Goal: Task Accomplishment & Management: Use online tool/utility

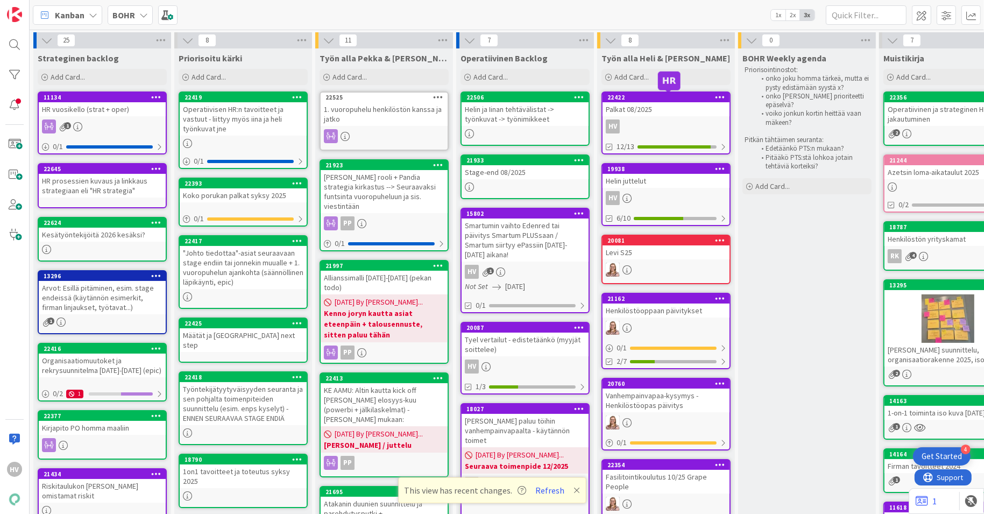
click at [671, 100] on div "22422" at bounding box center [668, 98] width 122 height 8
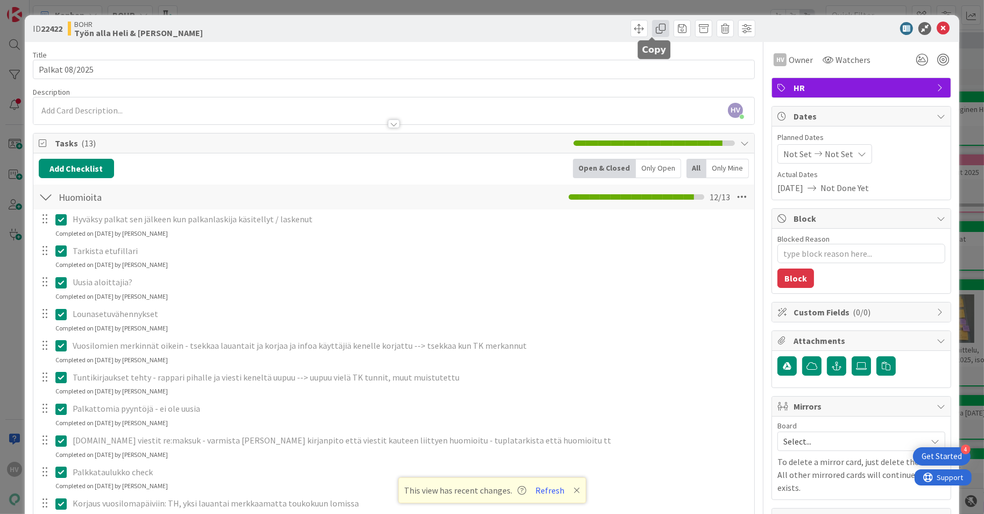
click at [652, 26] on span at bounding box center [660, 28] width 17 height 17
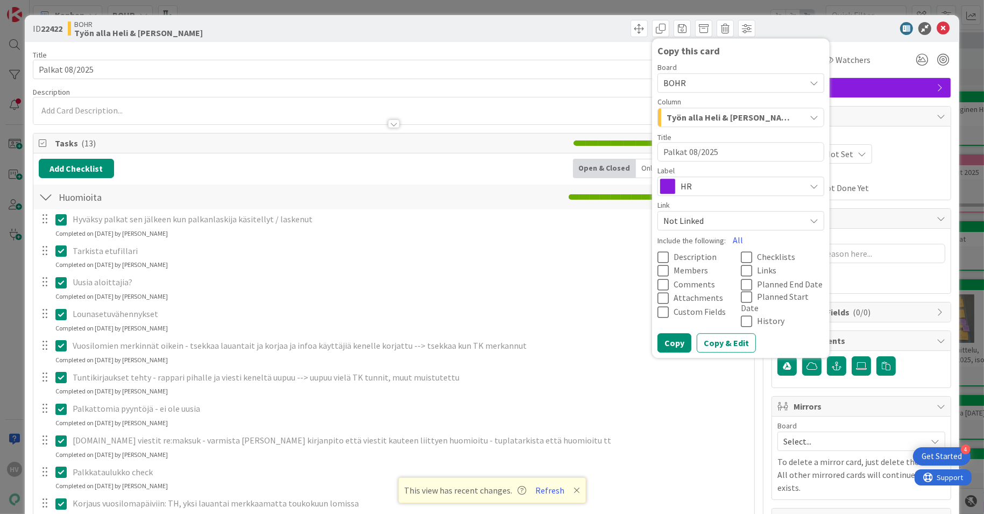
click at [704, 147] on textarea "Palkat 08/2025" at bounding box center [740, 151] width 167 height 19
click at [684, 147] on textarea "Palkat 08/2025" at bounding box center [740, 151] width 167 height 19
type textarea "x"
type textarea "Palkat 0/2025"
type textarea "x"
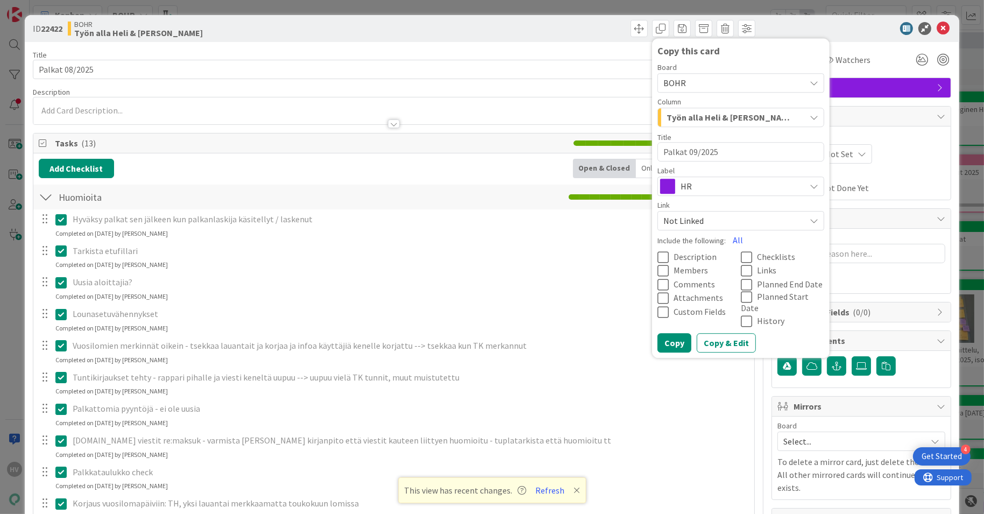
type textarea "Palkat 09/2025"
click at [742, 117] on div "Työn alla Heli & [PERSON_NAME]" at bounding box center [734, 117] width 141 height 17
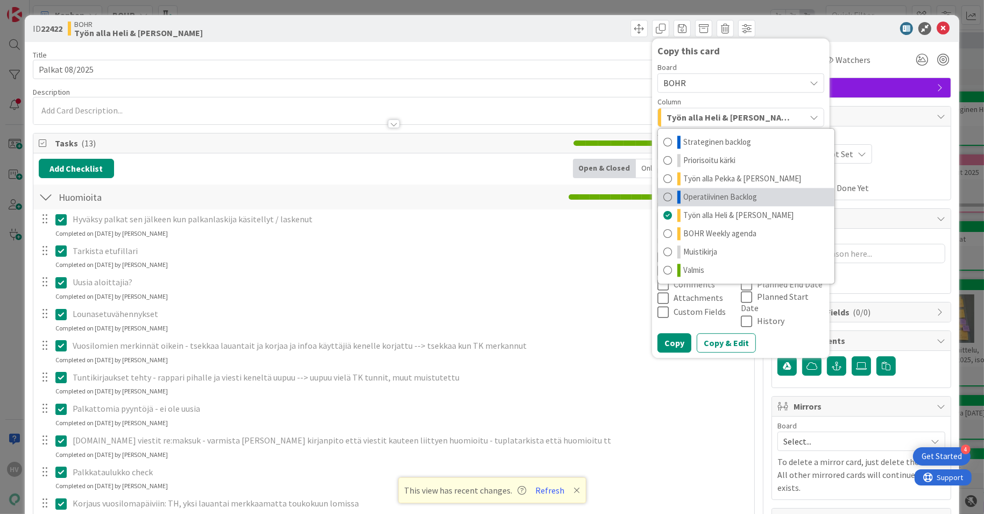
click at [730, 190] on span "Operatiivinen Backlog" at bounding box center [720, 196] width 74 height 13
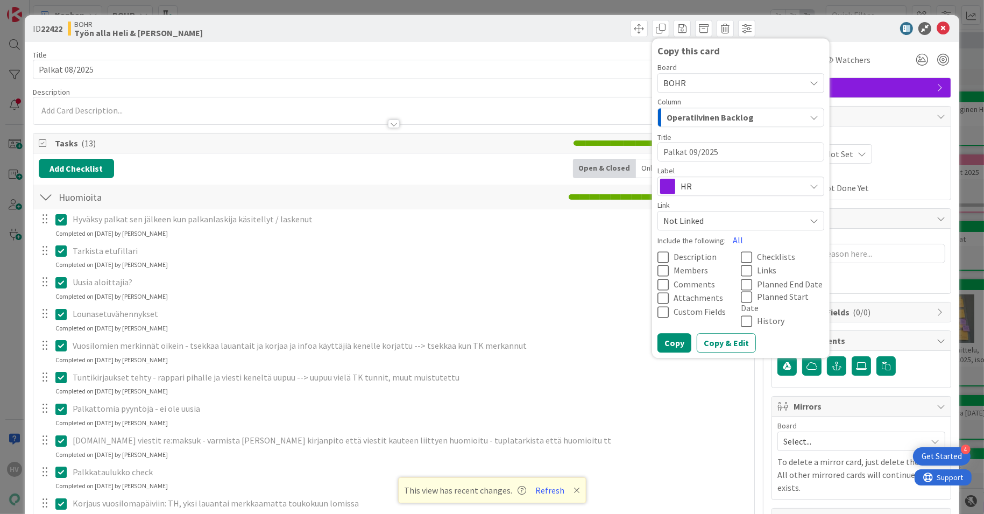
click at [741, 256] on icon at bounding box center [749, 257] width 16 height 13
click at [706, 334] on button "Copy & Edit" at bounding box center [726, 343] width 59 height 19
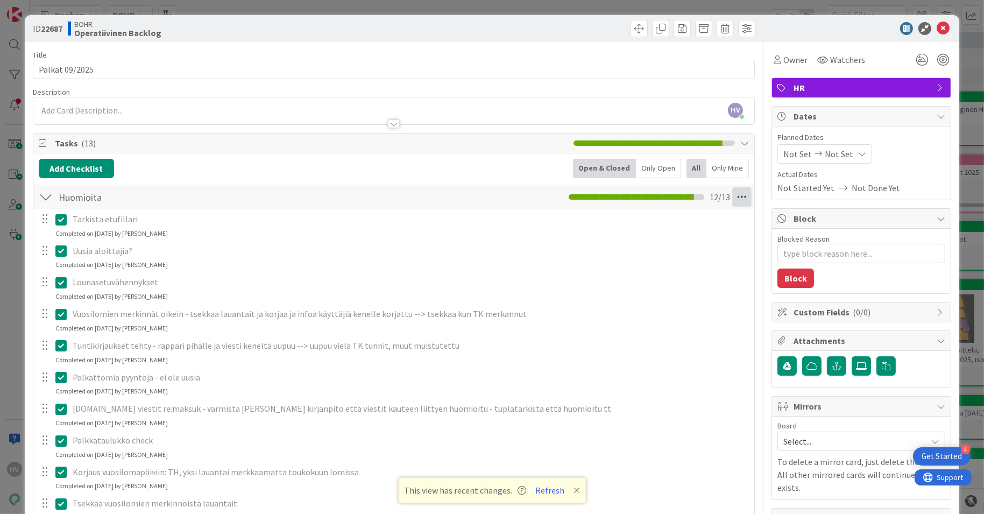
click at [732, 198] on icon at bounding box center [741, 196] width 19 height 19
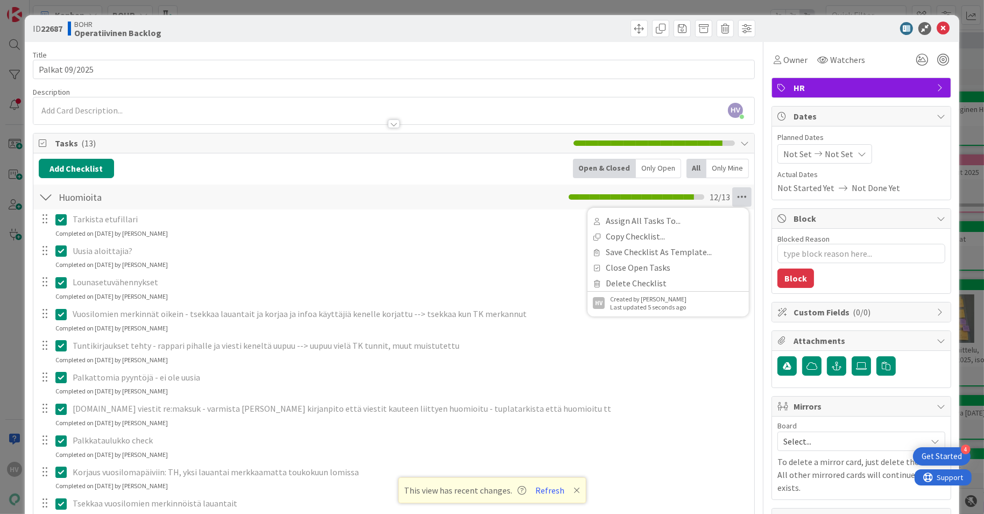
click at [59, 216] on icon at bounding box center [63, 219] width 16 height 13
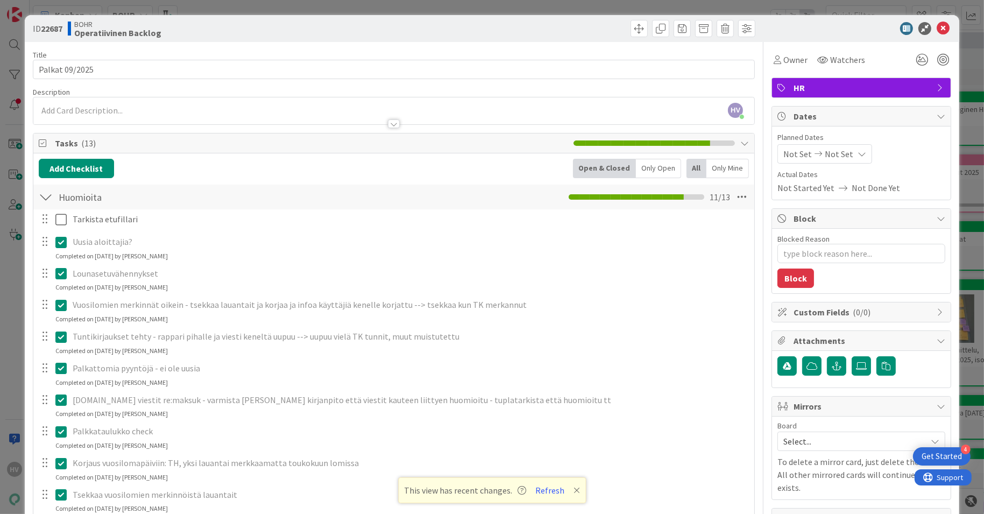
click at [56, 263] on div "Tarkista etufillari Update Cancel Uusia aloittajia? Update Cancel Completed on …" at bounding box center [394, 417] width 711 height 416
click at [60, 244] on icon at bounding box center [63, 242] width 16 height 13
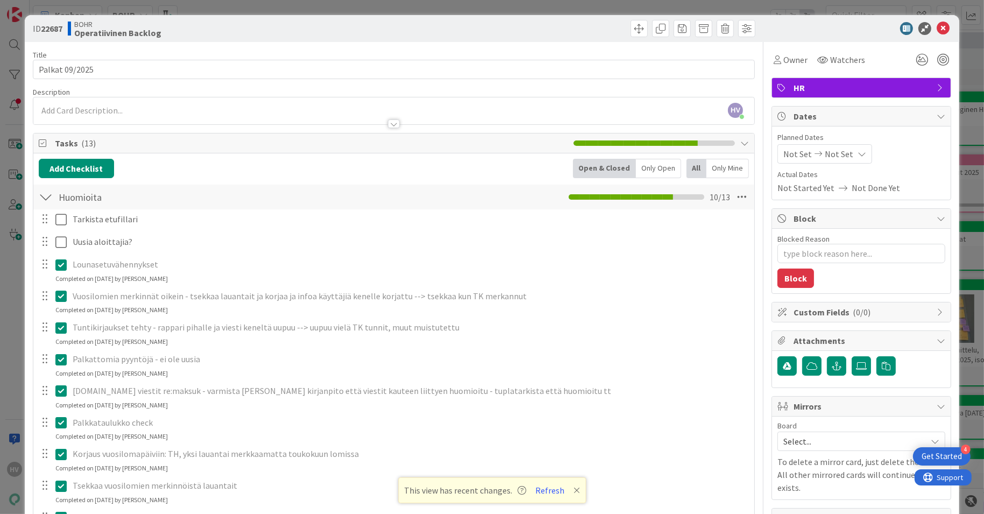
click at [62, 285] on div "Tarkista etufillari Update Cancel Uusia aloittajia? Update Cancel Lounasetuvähe…" at bounding box center [394, 412] width 711 height 407
click at [62, 293] on icon at bounding box center [63, 295] width 16 height 13
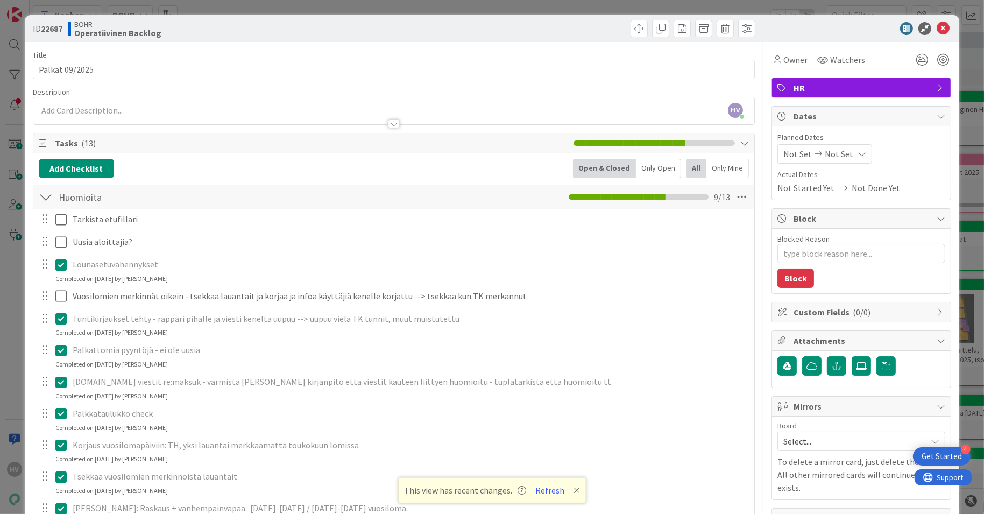
click at [61, 264] on icon at bounding box center [63, 264] width 16 height 13
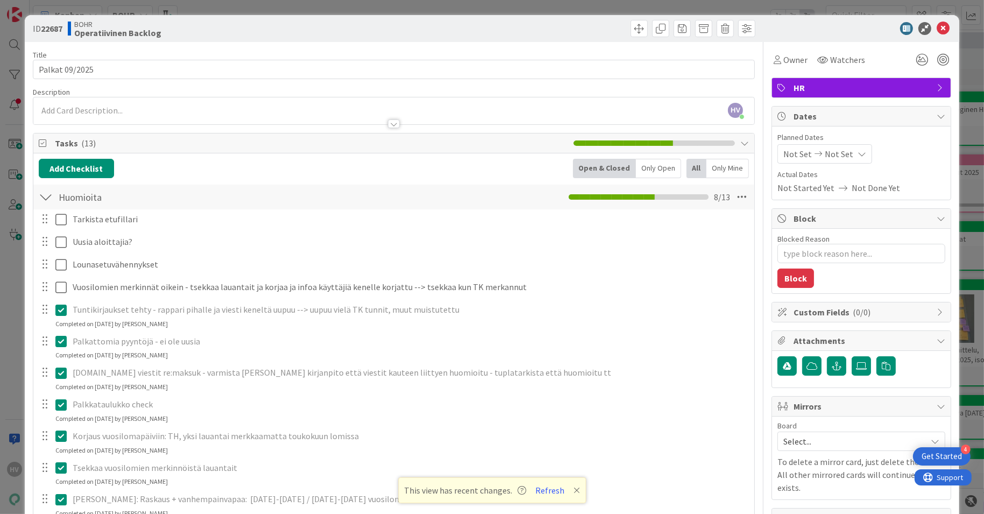
click at [62, 329] on div "Tarkista etufillari Update Cancel Uusia aloittajia? Update Cancel Lounasetuvähe…" at bounding box center [394, 403] width 711 height 389
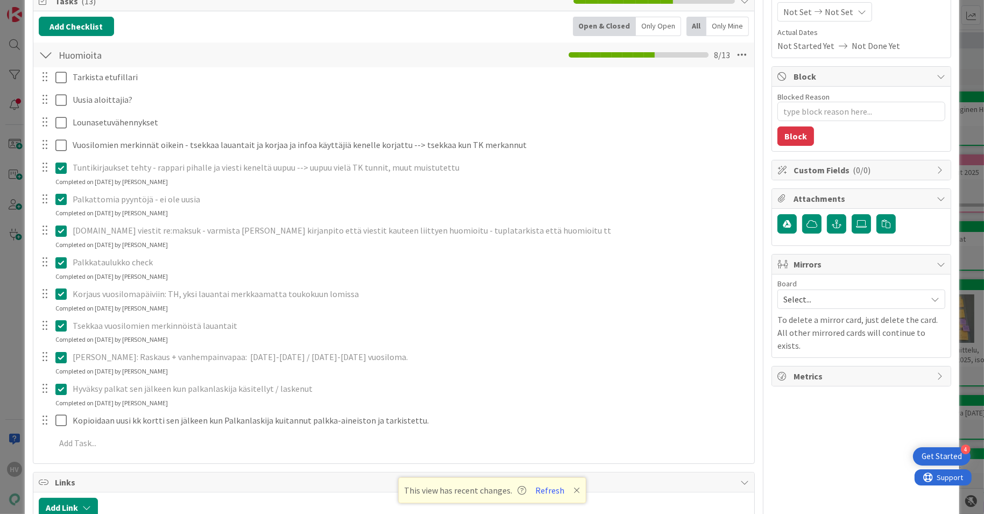
scroll to position [143, 0]
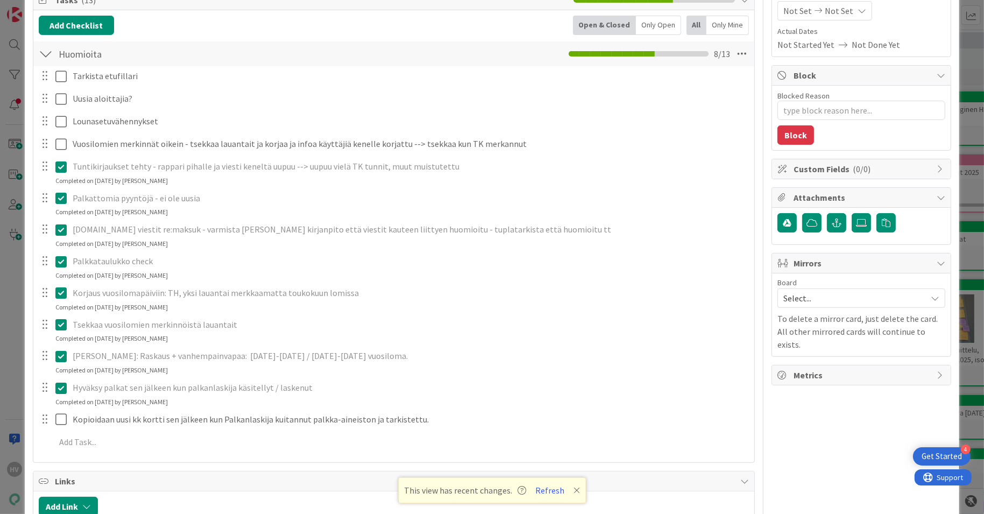
click at [60, 165] on icon at bounding box center [63, 166] width 16 height 13
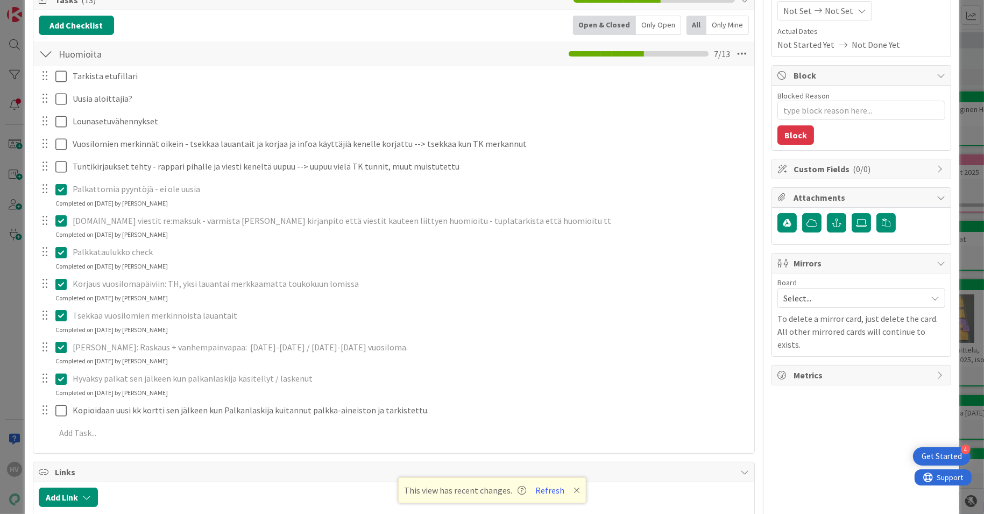
click at [60, 209] on div "Tarkista etufillari Update Cancel Uusia aloittajia? Update Cancel Lounasetuvähe…" at bounding box center [394, 256] width 711 height 380
click at [61, 220] on icon at bounding box center [63, 220] width 16 height 13
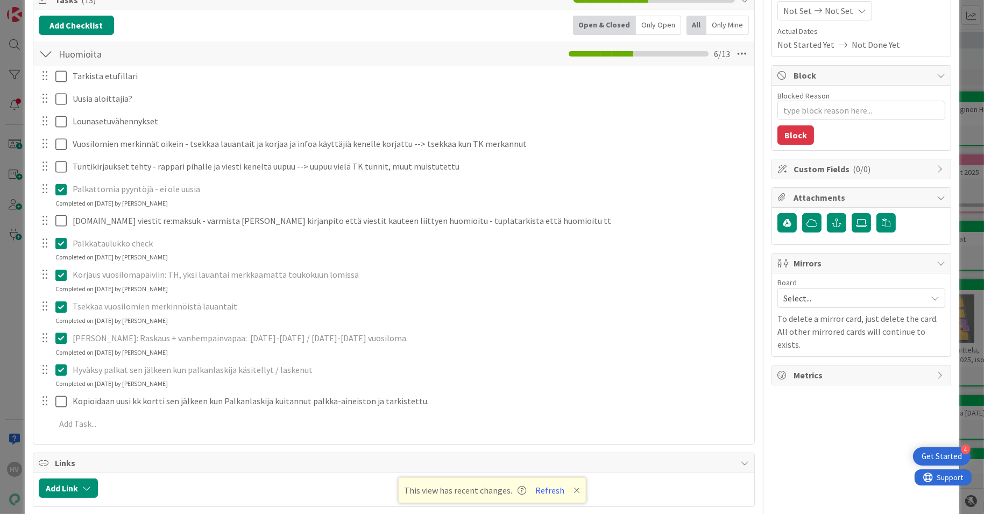
click at [60, 188] on icon at bounding box center [63, 189] width 16 height 13
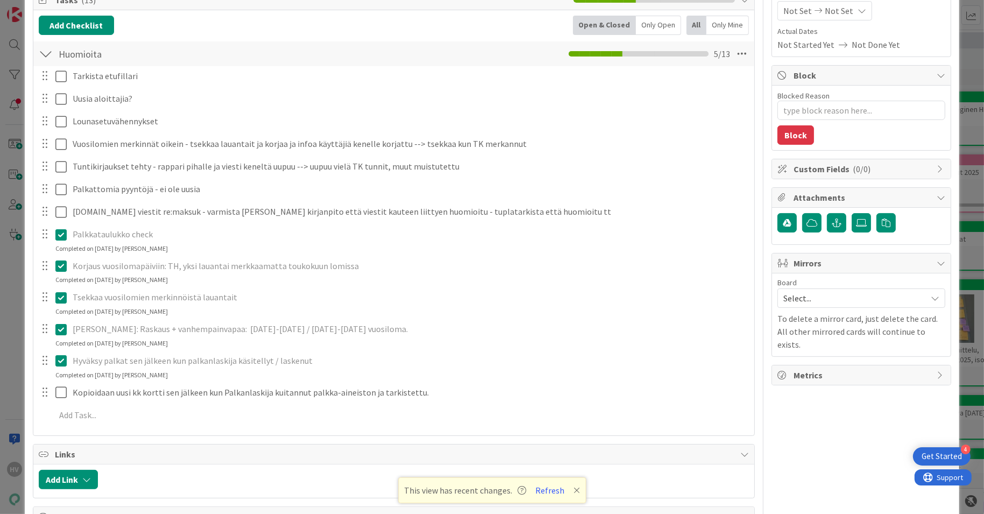
click at [59, 255] on div "Tarkista etufillari Update Cancel Uusia aloittajia? Update Cancel Lounasetuvähe…" at bounding box center [394, 247] width 711 height 363
click at [60, 266] on icon at bounding box center [63, 265] width 16 height 13
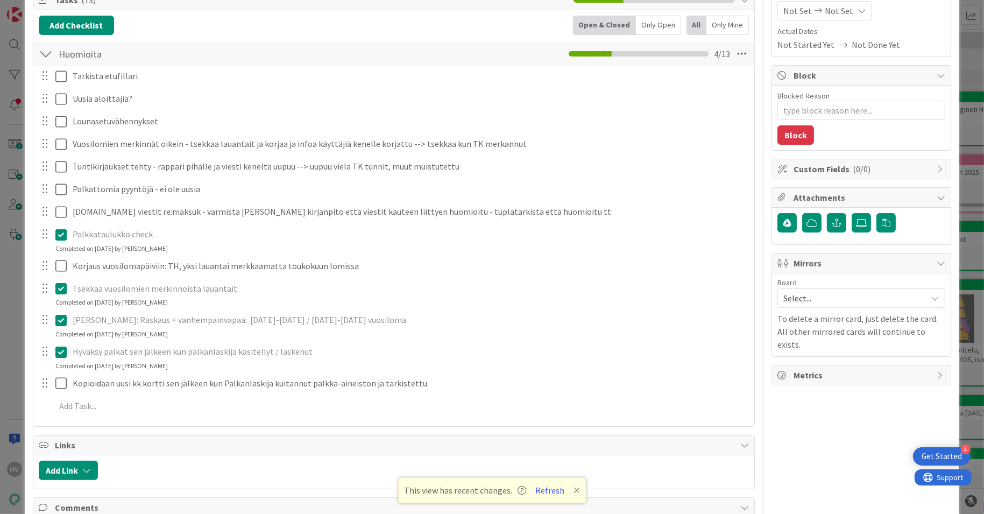
click at [61, 235] on icon at bounding box center [63, 234] width 16 height 13
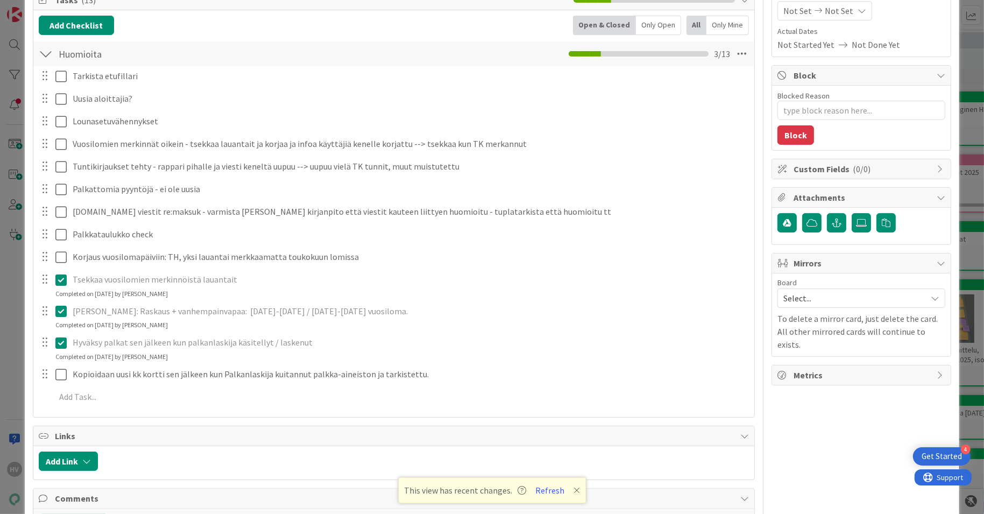
click at [60, 299] on div "Tarkista etufillari Update Cancel Uusia aloittajia? Update Cancel Lounasetuvähe…" at bounding box center [394, 238] width 711 height 344
click at [62, 307] on icon at bounding box center [63, 310] width 16 height 13
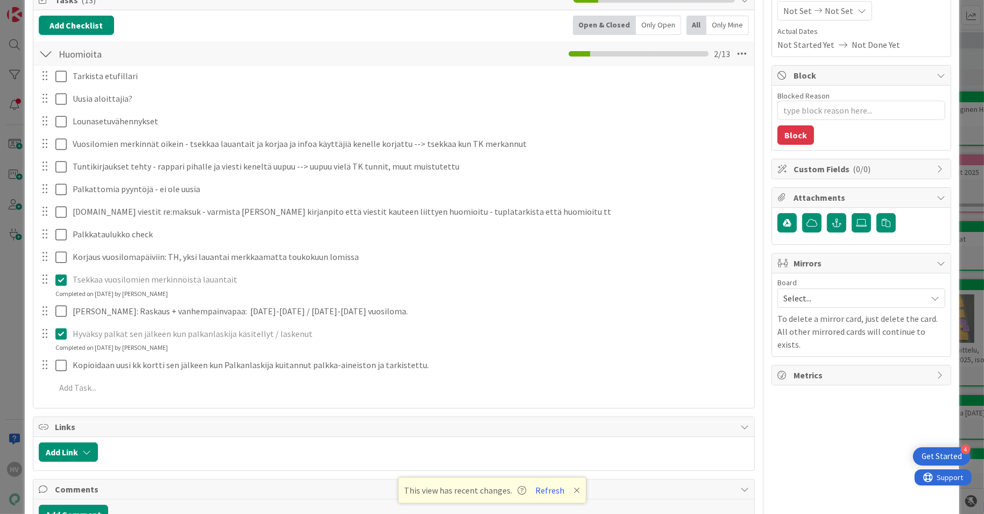
click at [63, 279] on icon at bounding box center [63, 279] width 16 height 13
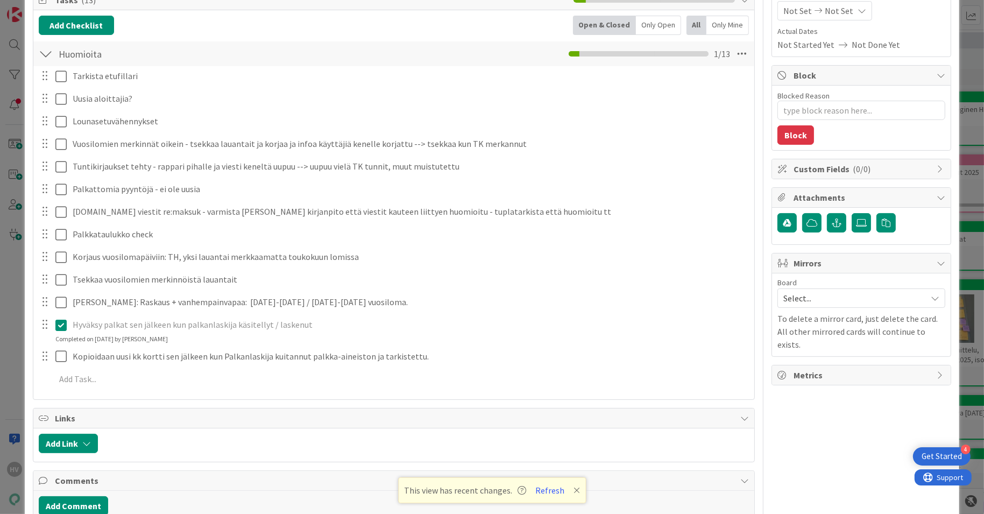
click at [60, 345] on div "Tarkista etufillari Update Cancel Uusia aloittajia? Update Cancel Lounasetuvähe…" at bounding box center [394, 229] width 711 height 327
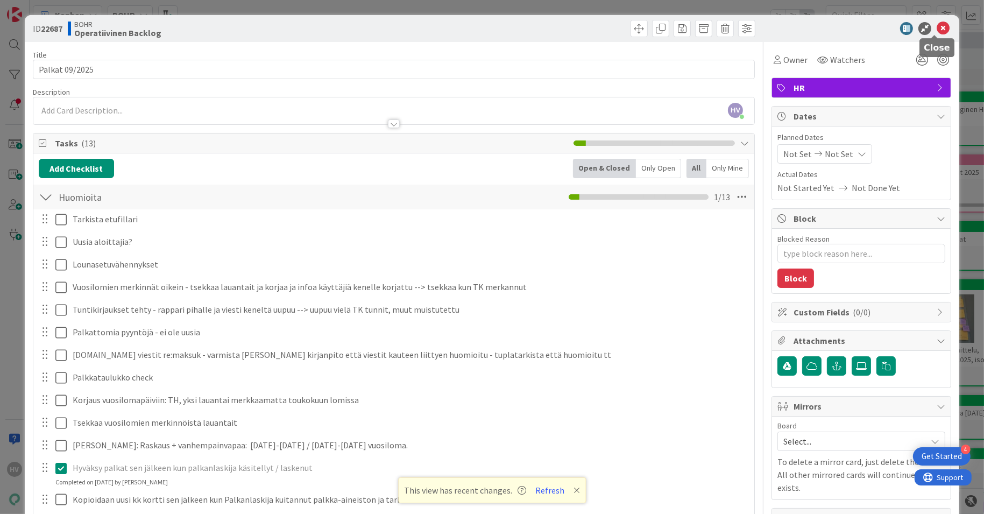
click at [937, 25] on icon at bounding box center [943, 28] width 13 height 13
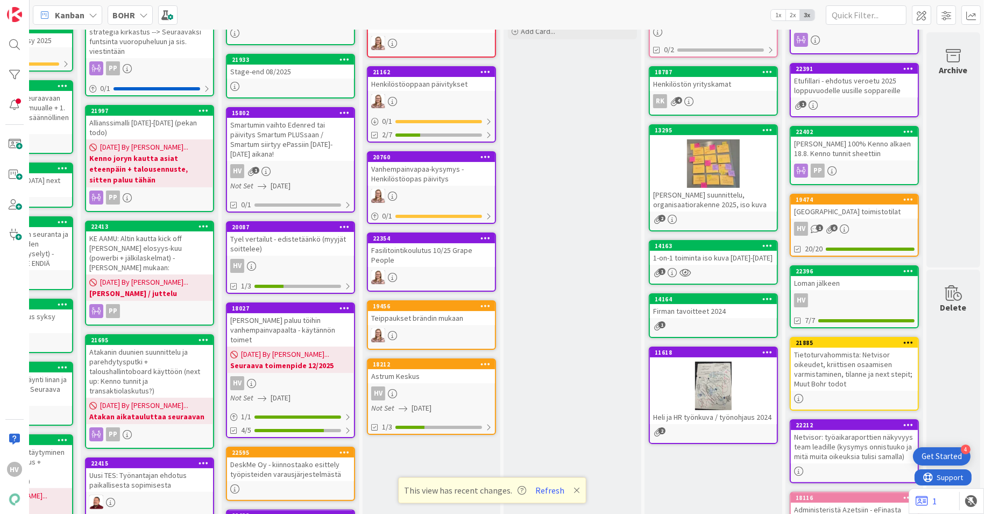
scroll to position [159, 243]
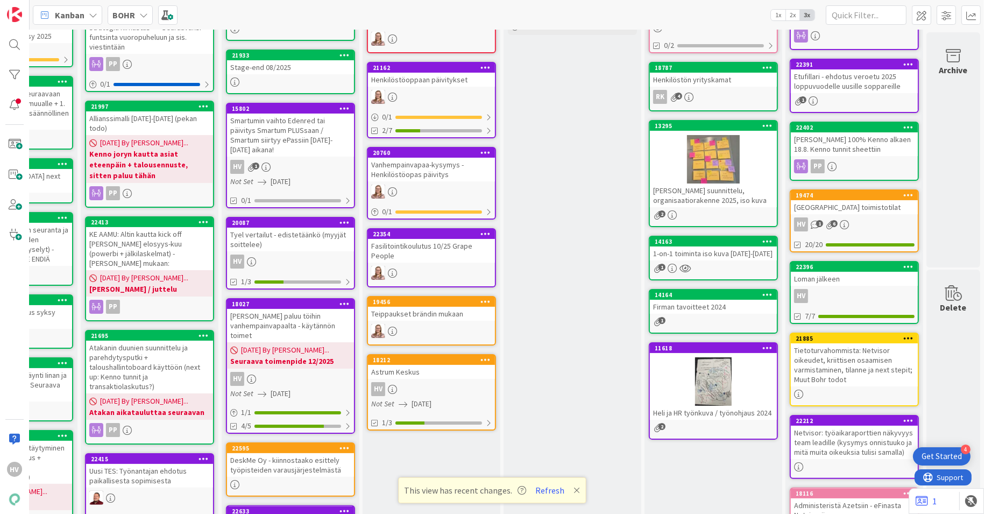
click at [423, 371] on div "Astrum Keskus" at bounding box center [431, 372] width 127 height 14
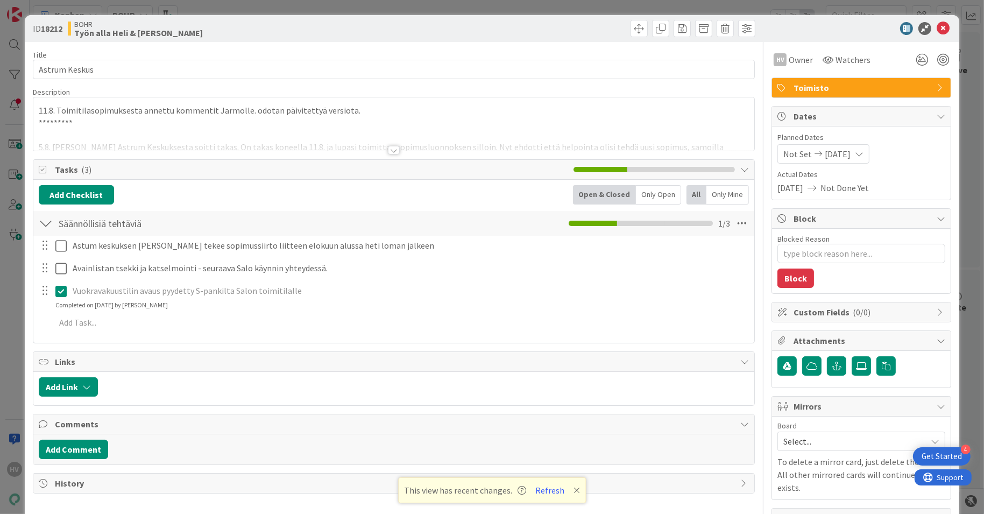
type textarea "x"
